Goal: Use online tool/utility: Utilize a website feature to perform a specific function

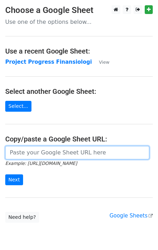
click at [32, 154] on input "url" at bounding box center [77, 152] width 144 height 13
paste input "https://docs.google.com/spreadsheets/d/1XTc2nlsIwzFWsRWZVGLAn0C-aV0rlliZWl_M4oK…"
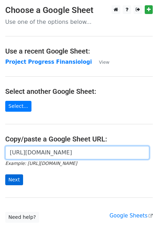
type input "https://docs.google.com/spreadsheets/d/1XTc2nlsIwzFWsRWZVGLAn0C-aV0rlliZWl_M4oK…"
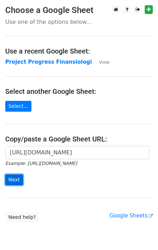
click at [16, 176] on input "Next" at bounding box center [14, 179] width 18 height 11
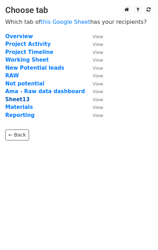
click at [20, 100] on strong "Sheet13" at bounding box center [17, 99] width 24 height 6
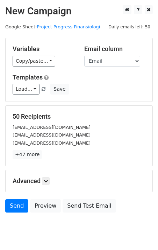
click at [44, 55] on div "Variables Copy/paste... {{No}} {{Nama}} {{Email}}" at bounding box center [43, 55] width 72 height 21
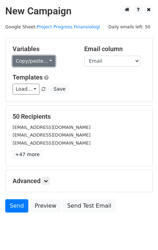
click at [45, 57] on link "Copy/paste..." at bounding box center [34, 61] width 43 height 11
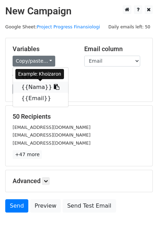
click at [54, 87] on icon at bounding box center [57, 87] width 6 height 6
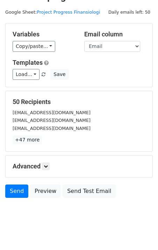
scroll to position [22, 0]
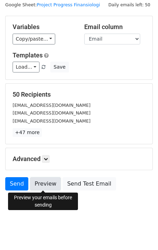
click at [43, 181] on link "Preview" at bounding box center [45, 183] width 31 height 13
